Goal: Information Seeking & Learning: Learn about a topic

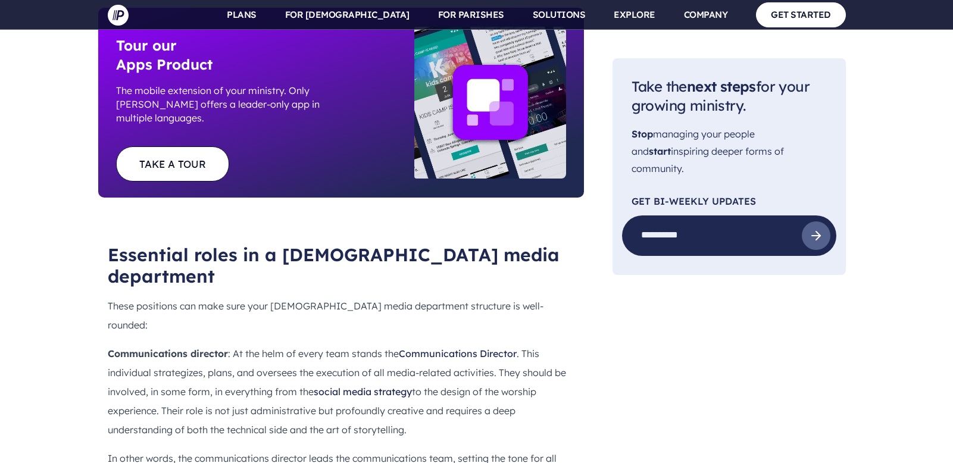
scroll to position [1123, 0]
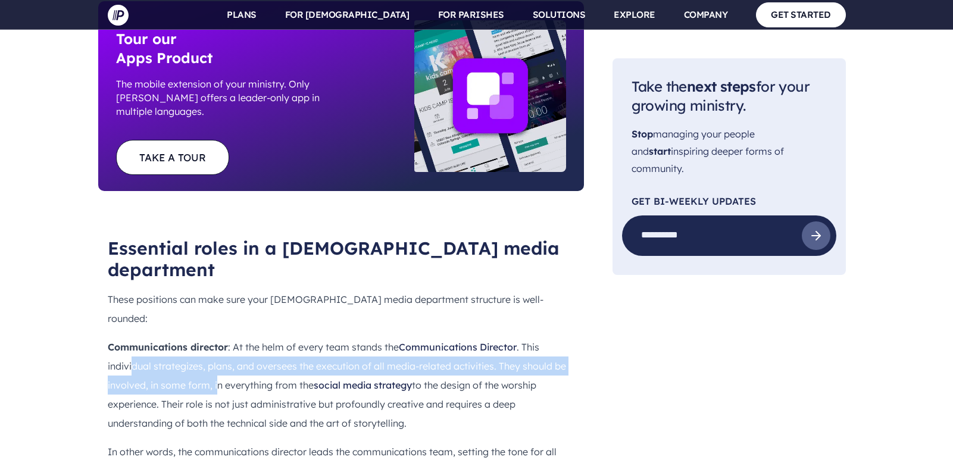
drag, startPoint x: 132, startPoint y: 217, endPoint x: 215, endPoint y: 229, distance: 84.1
click at [215, 337] on p "Communications director : At the helm of every team stands the Communications D…" at bounding box center [341, 384] width 466 height 95
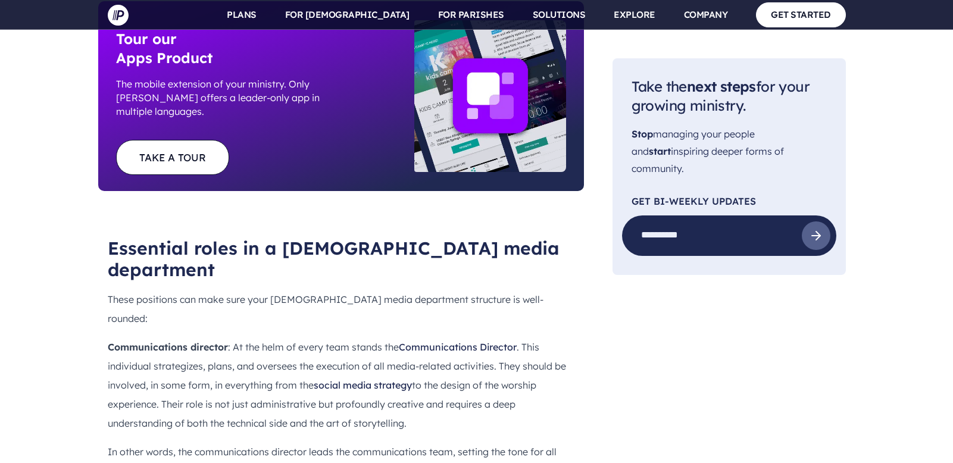
click at [255, 337] on p "Communications director : At the helm of every team stands the Communications D…" at bounding box center [341, 384] width 466 height 95
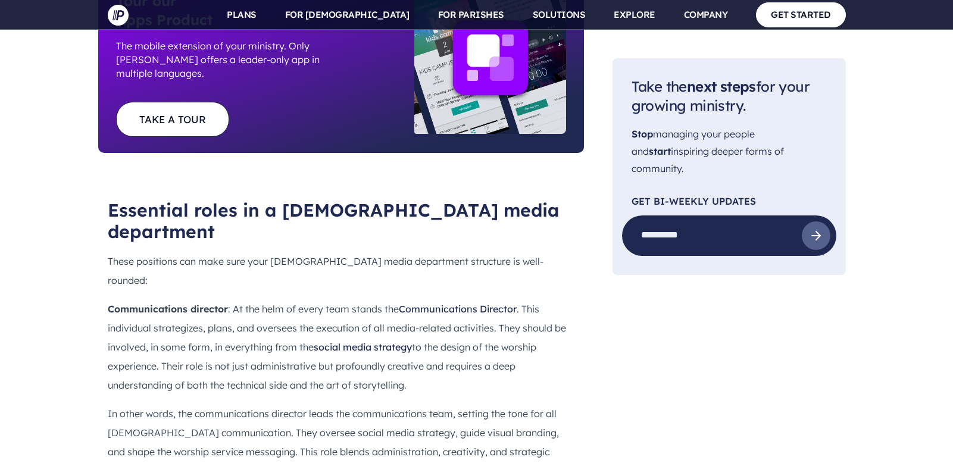
scroll to position [1163, 0]
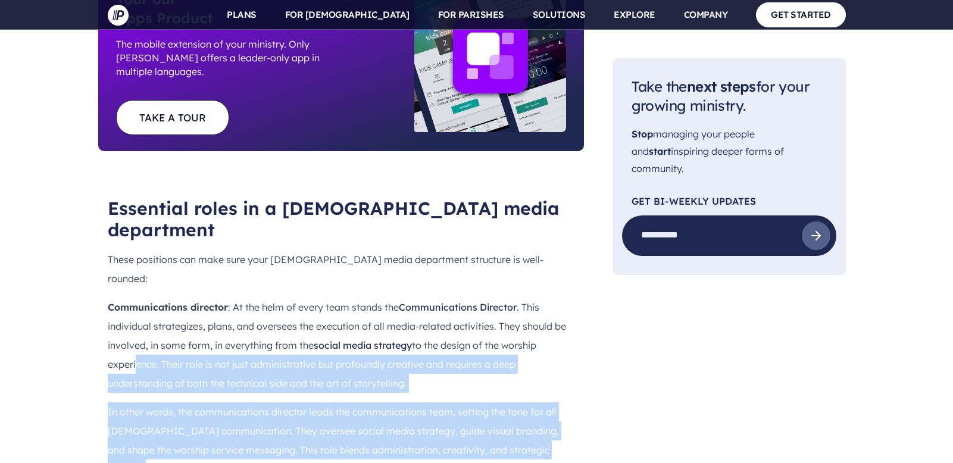
drag, startPoint x: 145, startPoint y: 218, endPoint x: 213, endPoint y: 318, distance: 121.1
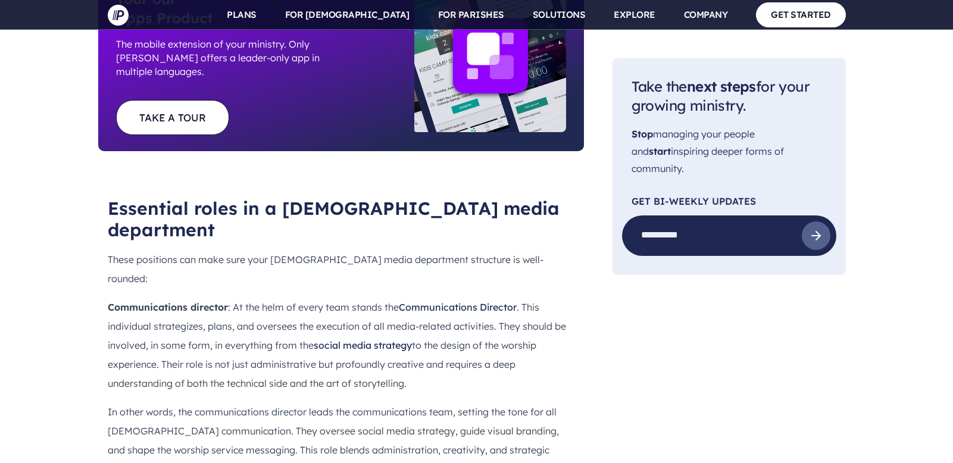
drag, startPoint x: 209, startPoint y: 336, endPoint x: 220, endPoint y: 328, distance: 12.4
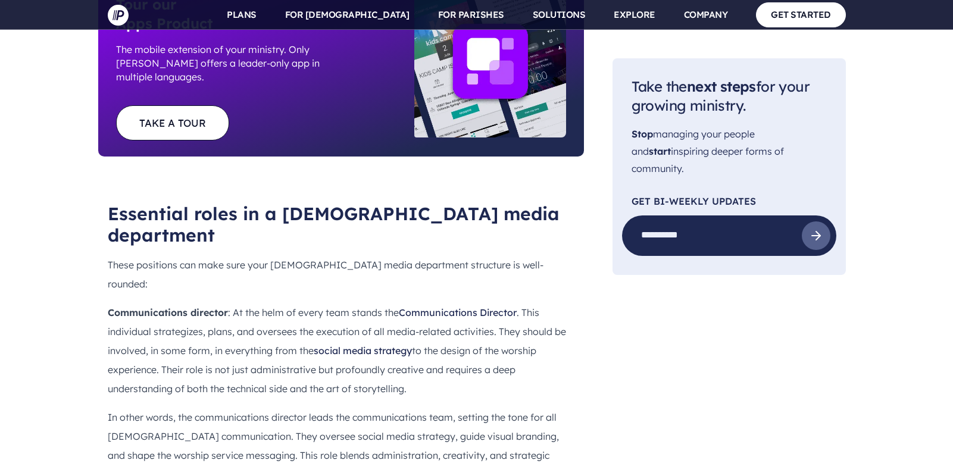
drag, startPoint x: 221, startPoint y: 326, endPoint x: 106, endPoint y: 328, distance: 114.9
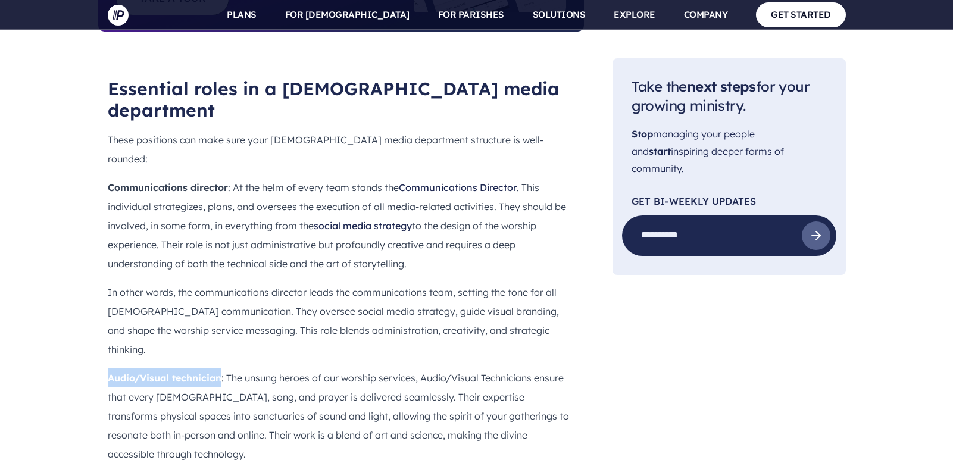
scroll to position [1284, 0]
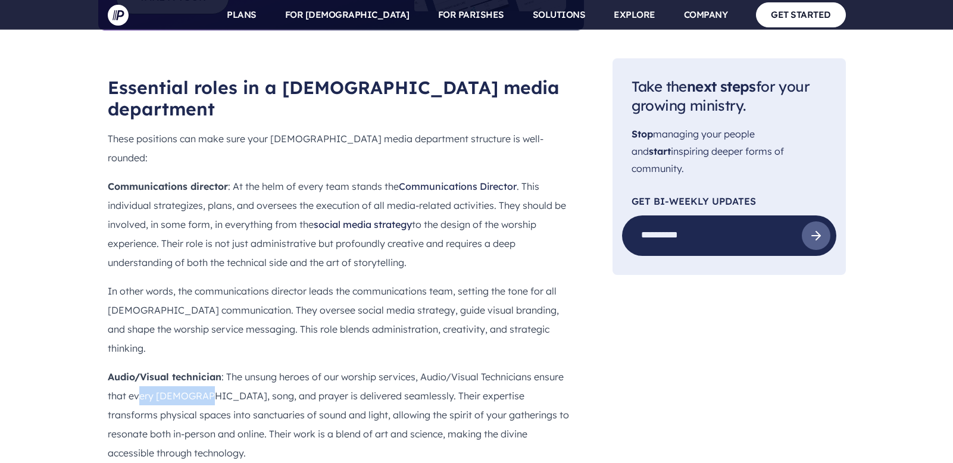
drag, startPoint x: 144, startPoint y: 230, endPoint x: 200, endPoint y: 234, distance: 56.1
click at [200, 367] on p "Audio/Visual technician : The unsung heroes of our worship services, Audio/Visu…" at bounding box center [341, 414] width 466 height 95
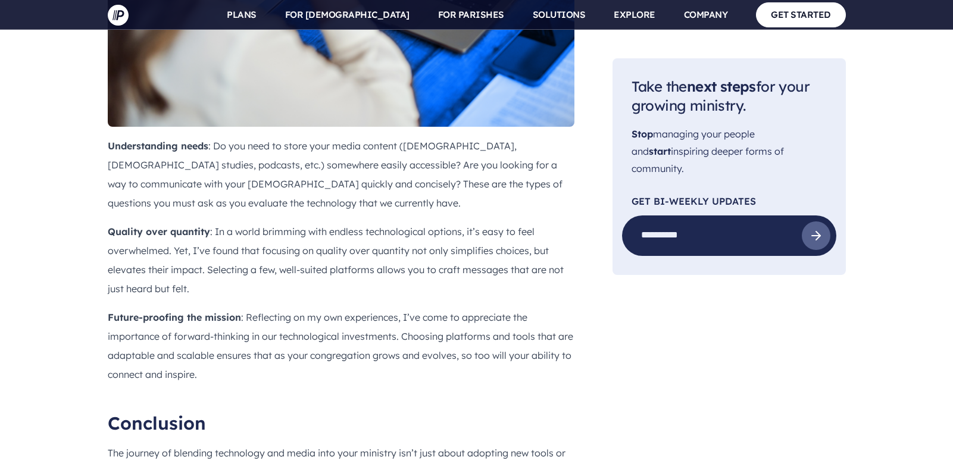
scroll to position [3391, 0]
